Goal: Task Accomplishment & Management: Use online tool/utility

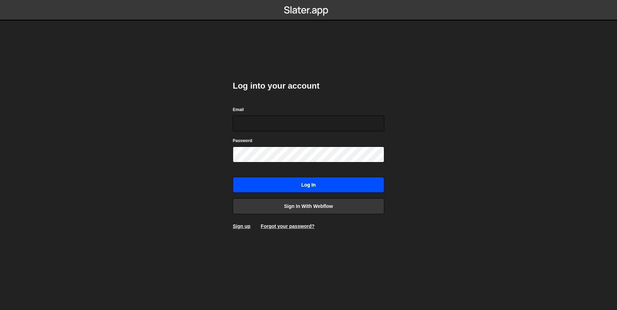
type input "dev@ouiflow.io"
click at [308, 183] on input "Log in" at bounding box center [309, 185] width 152 height 16
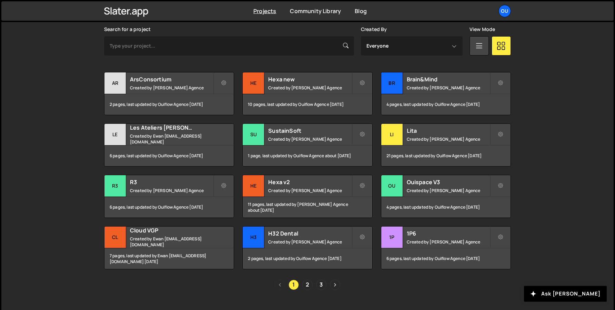
scroll to position [219, 0]
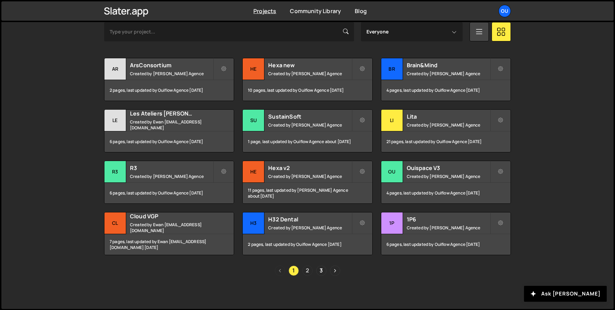
click at [306, 268] on link "2" at bounding box center [307, 270] width 10 height 10
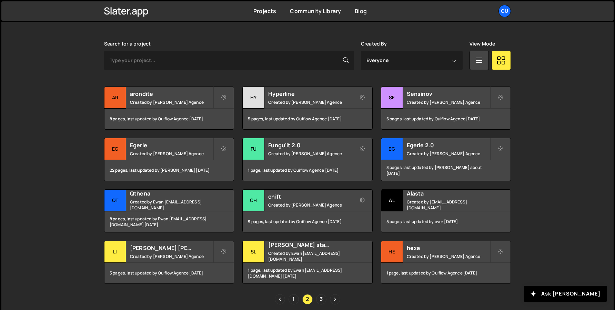
scroll to position [219, 0]
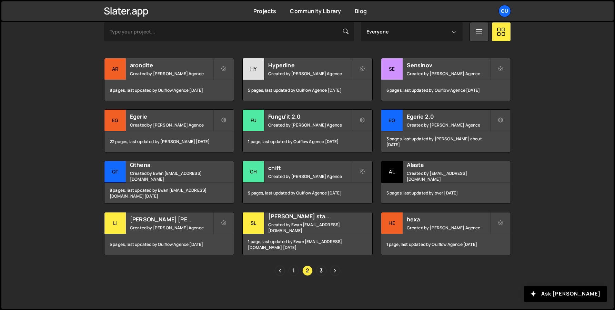
click at [296, 268] on link "1" at bounding box center [293, 270] width 10 height 10
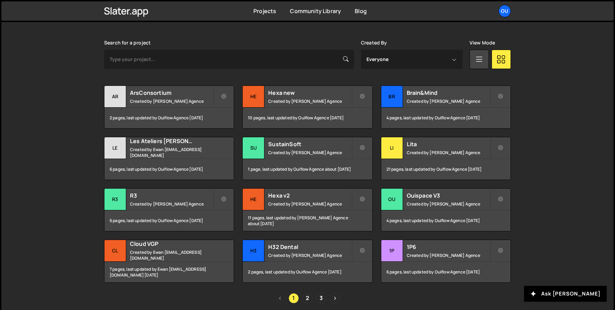
scroll to position [200, 0]
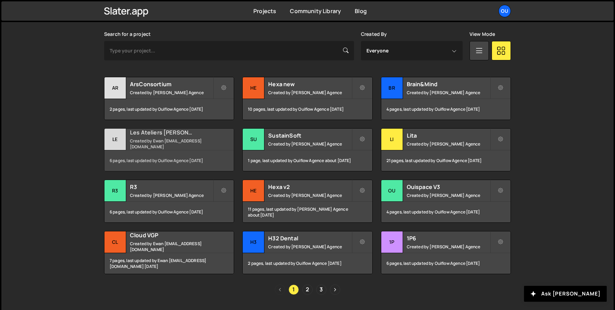
click at [129, 135] on div "Les Ateliers Prevost Created by Ewan ewan@ouiflow.io" at bounding box center [168, 138] width 129 height 21
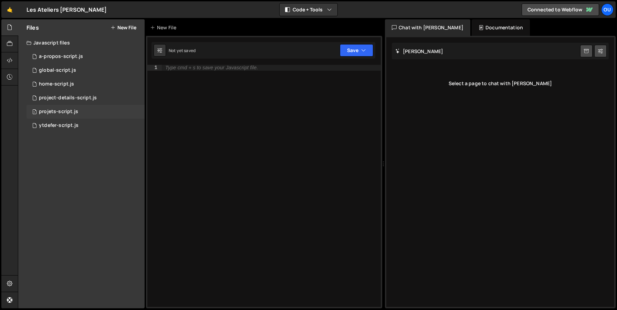
click at [54, 110] on div "projets-script.js" at bounding box center [58, 112] width 39 height 6
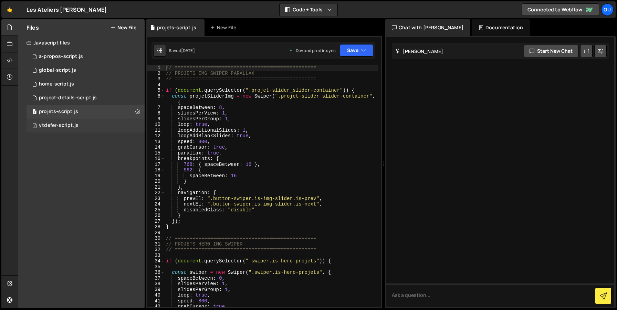
click at [55, 124] on div "ytdefer-script.js" at bounding box center [59, 125] width 40 height 6
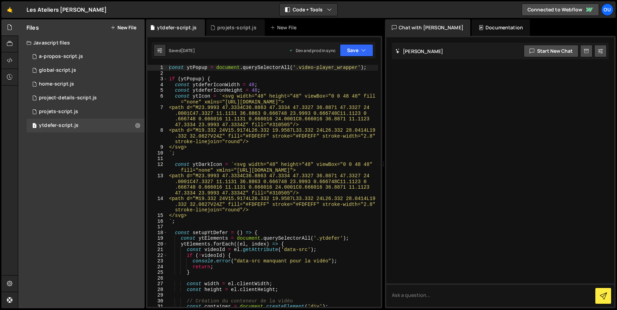
click at [314, 181] on div "const ytPopup = document . querySelectorAll ( '.video-player_wrapper' ) ; if ( …" at bounding box center [273, 191] width 210 height 253
type textarea "}"
